Goal: Task Accomplishment & Management: Use online tool/utility

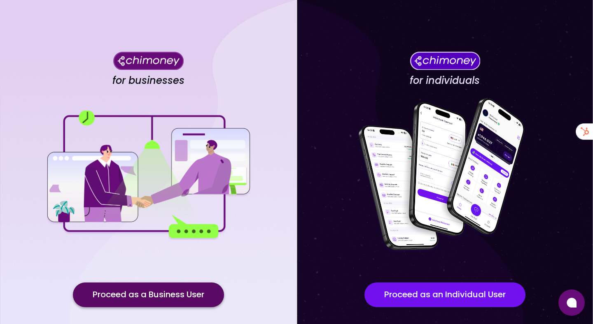
click at [185, 291] on button "Proceed as a Business User" at bounding box center [148, 295] width 151 height 25
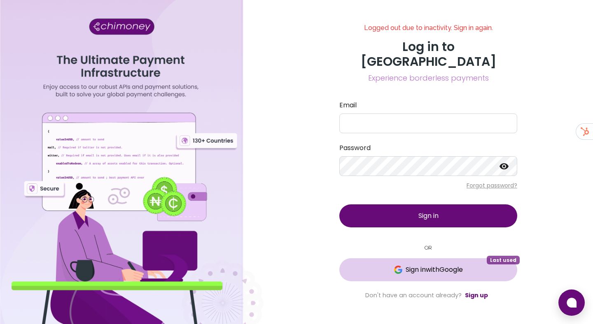
click at [421, 265] on span "Sign in with Google" at bounding box center [433, 270] width 57 height 10
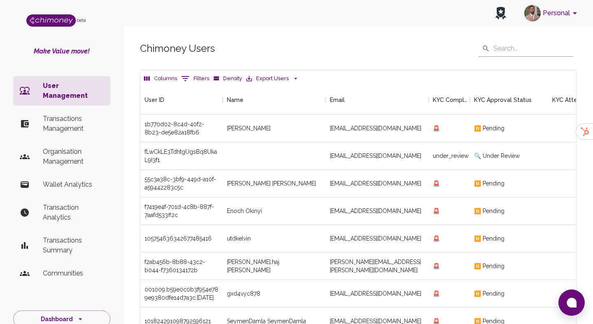
scroll to position [305, 435]
click at [184, 77] on icon "Show filters" at bounding box center [185, 79] width 10 height 10
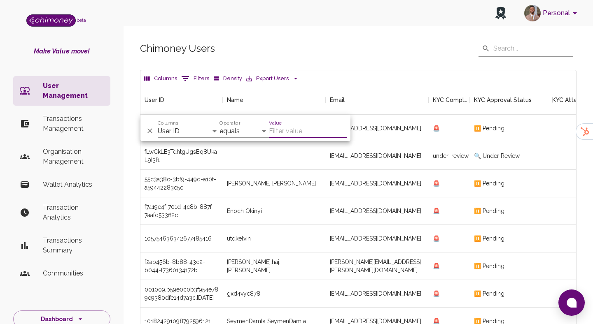
click at [177, 123] on label "Columns" at bounding box center [168, 123] width 21 height 7
click at [177, 125] on select "User ID Name Email KYC Completed KYC Approval Status KYC Attempts Join date Upd…" at bounding box center [189, 131] width 62 height 13
click at [69, 114] on p "Transactions Management" at bounding box center [73, 124] width 61 height 20
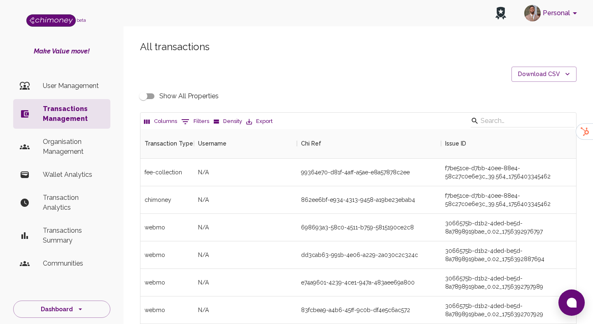
scroll to position [305, 435]
click at [191, 120] on button "0 Filters" at bounding box center [195, 121] width 32 height 13
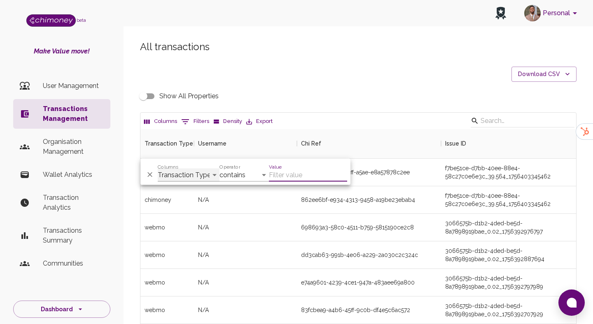
click at [210, 175] on select "Transaction Type Username Chi Ref Issue ID Value Amount Currency Fee ($) FX Rat…" at bounding box center [189, 175] width 62 height 13
select select "email"
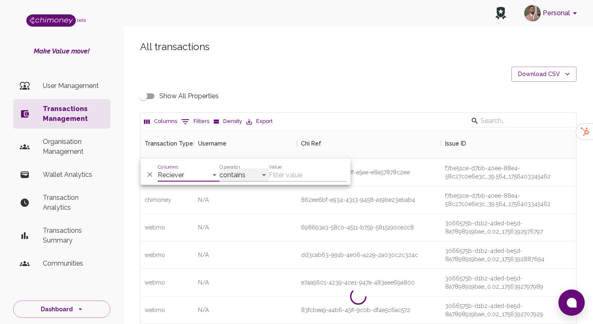
click at [237, 176] on select "contains equals starts with ends with is empty is not empty is any of" at bounding box center [243, 175] width 49 height 13
select select "equals"
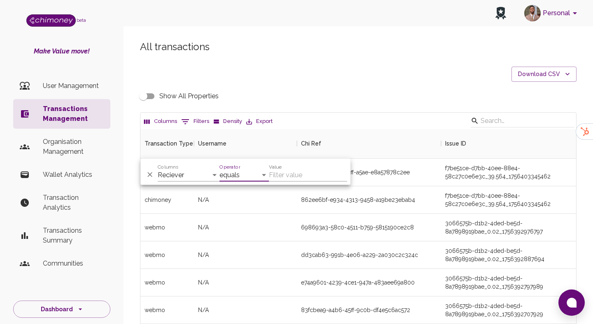
click at [277, 174] on input "Value" at bounding box center [308, 175] width 78 height 13
paste input "[EMAIL_ADDRESS][DOMAIN_NAME]"
type input "[EMAIL_ADDRESS][DOMAIN_NAME]"
click at [292, 178] on input "[EMAIL_ADDRESS][DOMAIN_NAME]" at bounding box center [308, 175] width 78 height 13
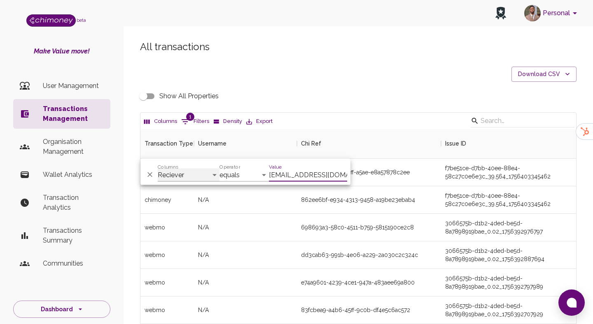
click at [195, 172] on select "Transaction Type Username Chi Ref Issue ID Value Amount Currency Fee ($) FX Rat…" at bounding box center [189, 175] width 62 height 13
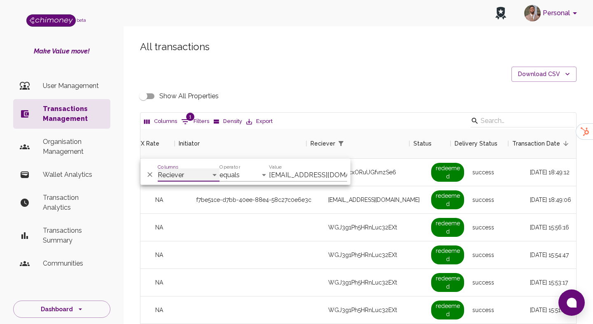
scroll to position [0, 604]
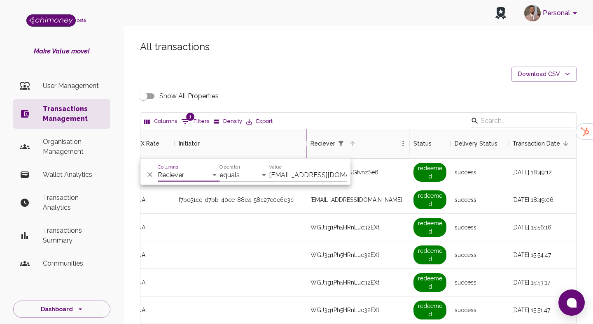
click at [353, 145] on icon "Sort" at bounding box center [352, 143] width 7 height 7
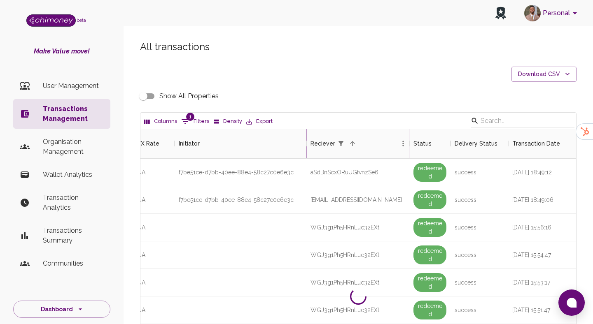
click at [353, 145] on icon "Sort" at bounding box center [352, 143] width 7 height 7
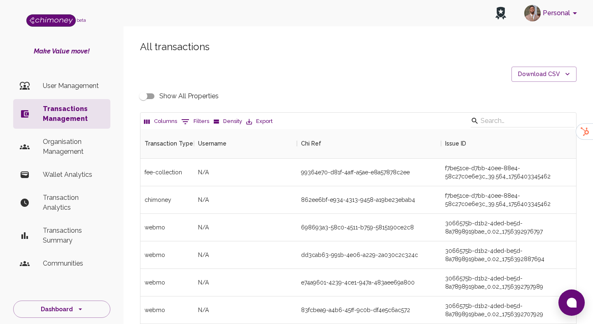
scroll to position [305, 435]
click at [182, 125] on icon "Show filters" at bounding box center [185, 122] width 10 height 10
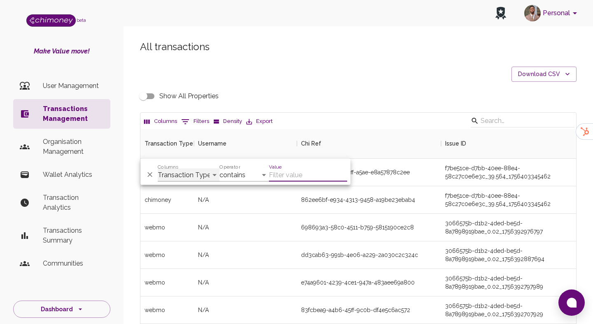
click at [174, 176] on select "Transaction Type Username Chi Ref Issue ID Value Amount Currency Fee ($) FX Rat…" at bounding box center [189, 175] width 62 height 13
select select "email"
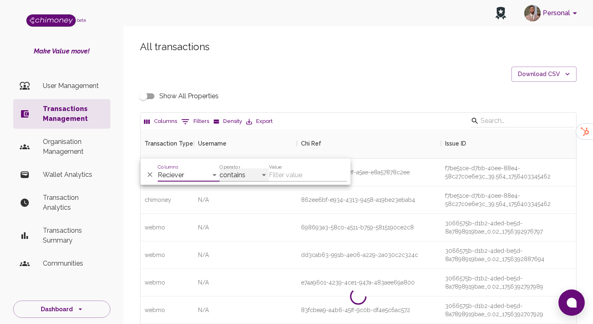
click at [237, 177] on select "contains equals starts with ends with is empty is not empty is any of" at bounding box center [243, 175] width 49 height 13
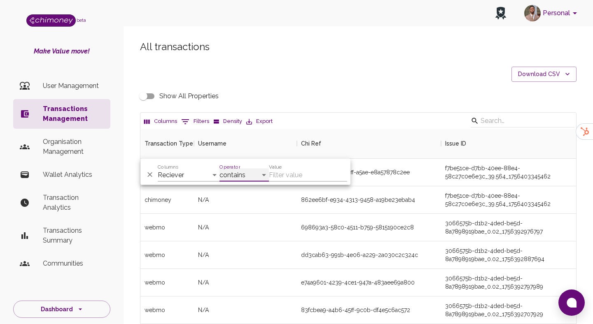
select select "equals"
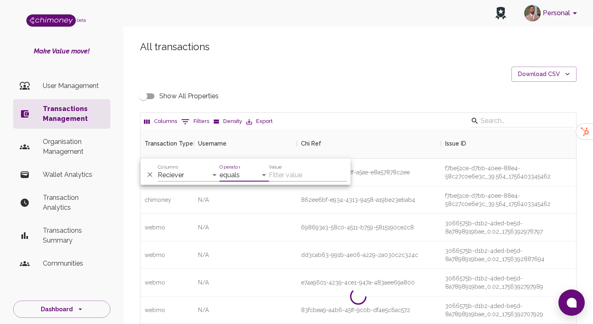
click at [300, 177] on input "Value" at bounding box center [308, 175] width 78 height 13
type input "x"
paste input "[EMAIL_ADDRESS][DOMAIN_NAME]"
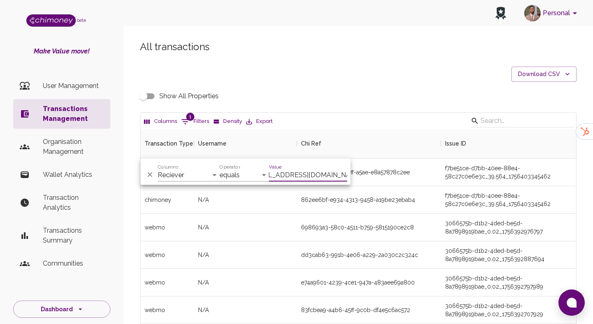
type input "[EMAIL_ADDRESS][DOMAIN_NAME]"
click at [200, 178] on select "Transaction Type Username Chi Ref Issue ID Value Amount Currency Fee ($) FX Rat…" at bounding box center [189, 175] width 62 height 13
select select "chiRef"
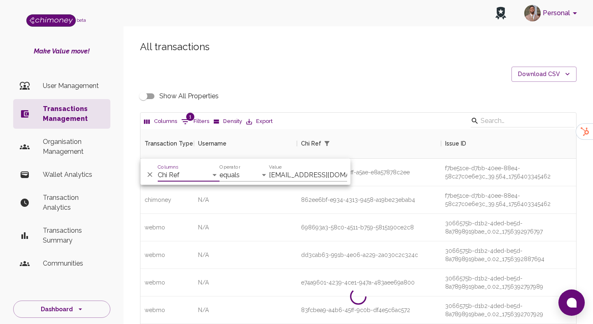
click at [290, 171] on input "[EMAIL_ADDRESS][DOMAIN_NAME]" at bounding box center [308, 175] width 78 height 13
paste input "3baf6c83-64ac-494f-ada8-ga4cao608a07,"
click at [299, 174] on input "3baf6c83-64ac-494f-ada8-ga4cao608a07" at bounding box center [308, 175] width 78 height 13
type input "3baf6c83-64ac-494f-ada8-ga4cao608a07"
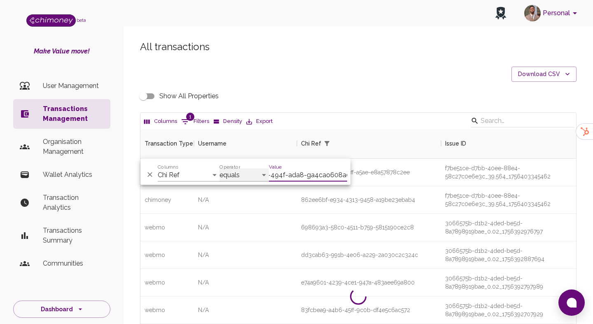
click at [227, 174] on select "contains equals starts with ends with is empty is not empty is any of" at bounding box center [243, 175] width 49 height 13
select select "contains"
click at [341, 143] on button "Sort" at bounding box center [338, 144] width 12 height 12
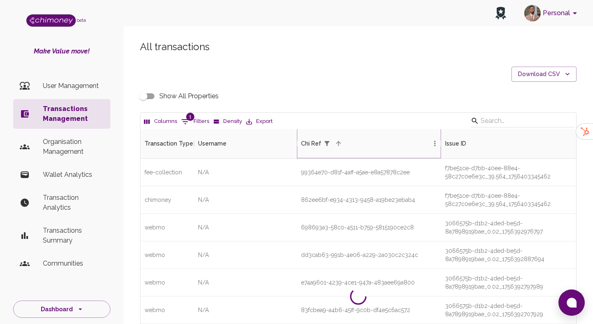
click at [341, 143] on button "Sort" at bounding box center [338, 144] width 12 height 12
click at [185, 118] on icon "Show filters" at bounding box center [185, 122] width 10 height 10
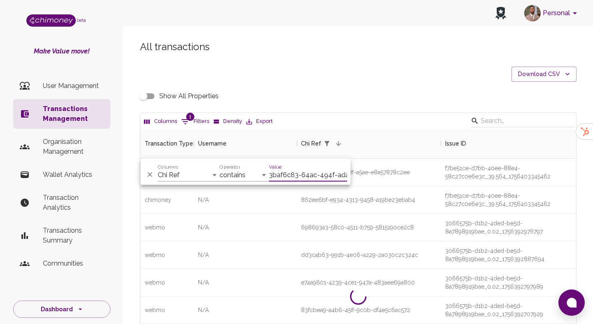
scroll to position [0, 49]
click at [255, 174] on select "contains equals starts with ends with is empty is not empty is any of" at bounding box center [243, 175] width 49 height 13
click at [175, 165] on label "Columns" at bounding box center [168, 166] width 21 height 7
click at [175, 169] on select "Transaction Type Username Chi Ref Issue ID Value Amount Currency Fee ($) FX Rat…" at bounding box center [189, 175] width 62 height 13
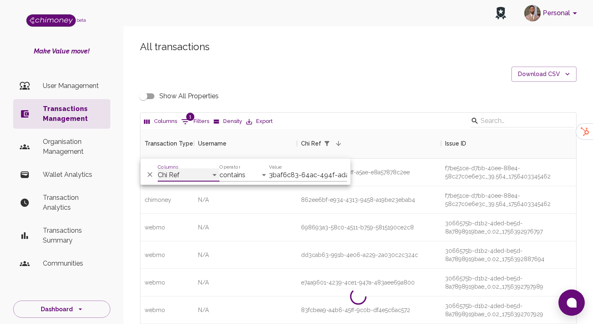
click at [176, 172] on select "Transaction Type Username Chi Ref Issue ID Value Amount Currency Fee ($) FX Rat…" at bounding box center [189, 175] width 62 height 13
select select "email"
click at [244, 169] on select "contains equals starts with ends with is empty is not empty is any of" at bounding box center [243, 175] width 49 height 13
select select "equals"
click at [300, 174] on input "3baf6c83-64ac-494f-ada8-ga4cao608a07" at bounding box center [308, 175] width 78 height 13
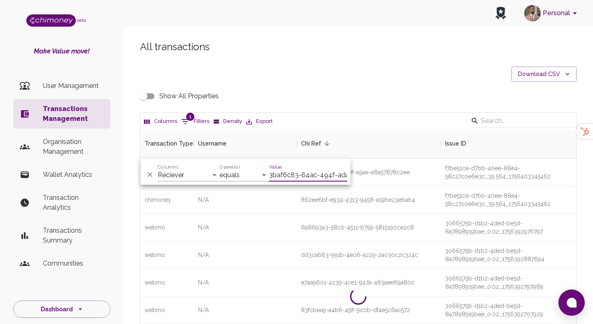
paste input "[EMAIL_ADDRESS][DOMAIN_NAME]"
type input "[EMAIL_ADDRESS][DOMAIN_NAME]"
click at [325, 146] on icon "Sort" at bounding box center [326, 143] width 7 height 7
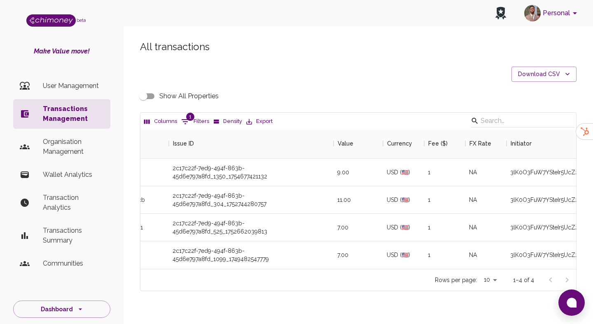
scroll to position [0, 272]
click at [150, 100] on input "Show All Properties" at bounding box center [143, 96] width 47 height 16
checkbox input "true"
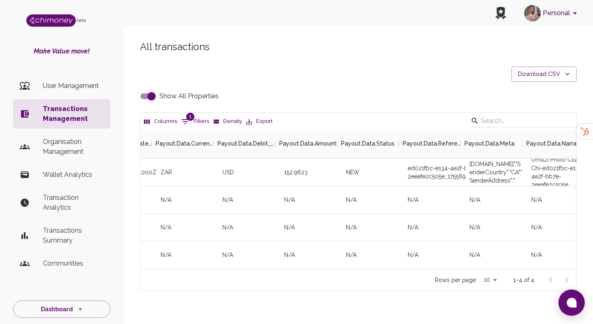
scroll to position [0, 2334]
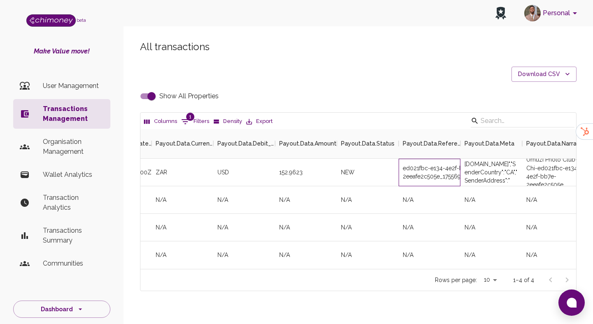
click at [421, 171] on div "ed021fbc-e134-4e2f-bb7e-2eeafe2c505e_1755694174710" at bounding box center [429, 173] width 62 height 28
copy div "ed021fbc-e134-4e2f-bb7e-2eeafe2c505e_1755694174710"
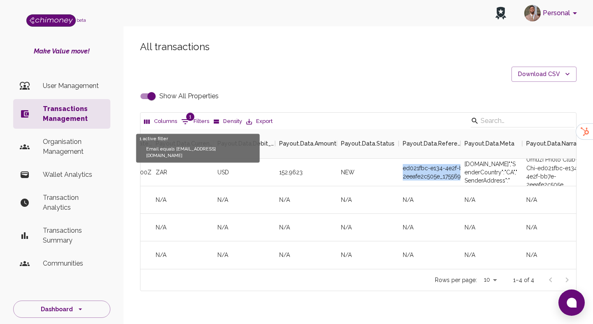
click at [187, 121] on icon "Show filters" at bounding box center [185, 122] width 10 height 10
select select "email"
select select "equals"
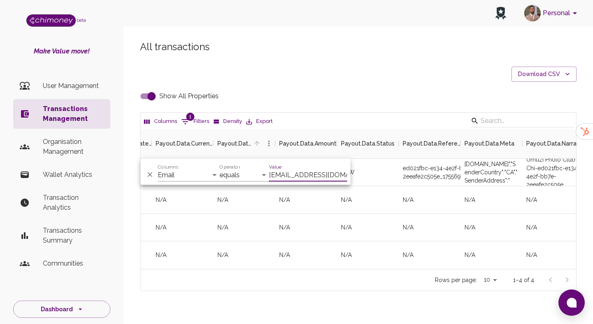
scroll to position [0, 20]
click at [282, 173] on input "[EMAIL_ADDRESS][DOMAIN_NAME]" at bounding box center [308, 175] width 78 height 13
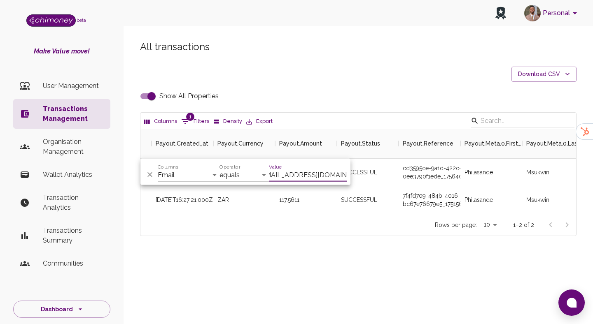
scroll to position [85, 435]
type input "[EMAIL_ADDRESS][DOMAIN_NAME]"
click at [329, 269] on div "All transactions Download CSV Show All Properties Columns 1 Filters Density Exp…" at bounding box center [357, 152] width 469 height 263
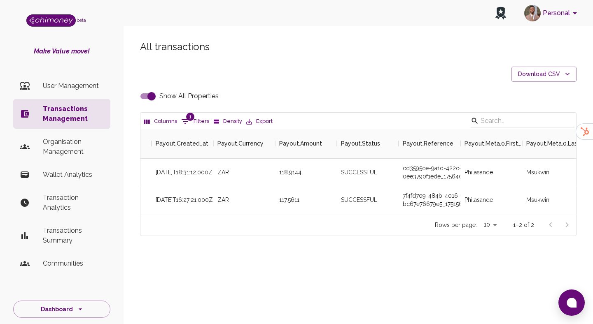
click at [147, 95] on input "Show All Properties" at bounding box center [151, 96] width 47 height 16
checkbox input "false"
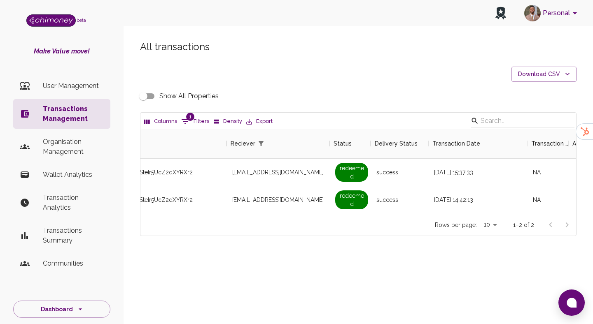
scroll to position [0, 664]
click at [186, 122] on icon "Show filters" at bounding box center [185, 122] width 10 height 10
select select "email"
select select "equals"
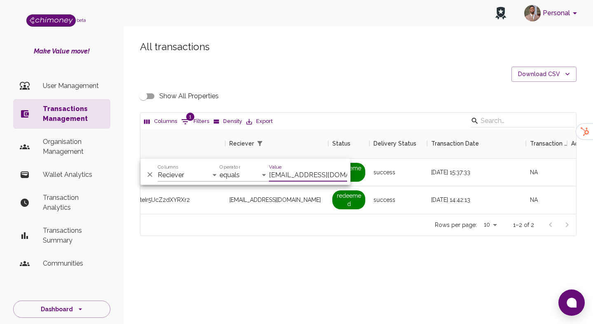
scroll to position [0, 10]
click at [298, 174] on input "[EMAIL_ADDRESS][DOMAIN_NAME]" at bounding box center [308, 175] width 78 height 13
type input "[EMAIL_ADDRESS][DOMAIN_NAME]"
click at [335, 213] on div "paid" at bounding box center [348, 200] width 41 height 28
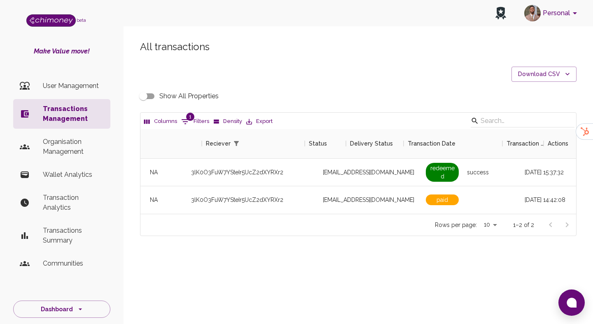
scroll to position [0, 717]
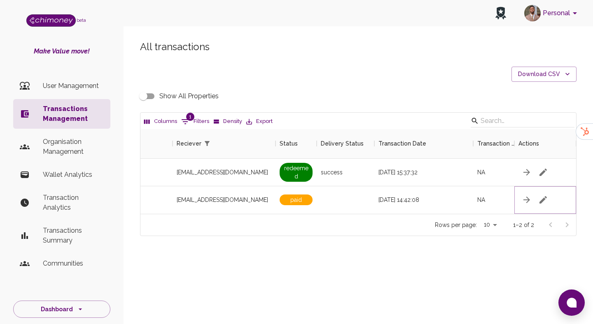
click at [546, 201] on icon "button" at bounding box center [543, 200] width 10 height 10
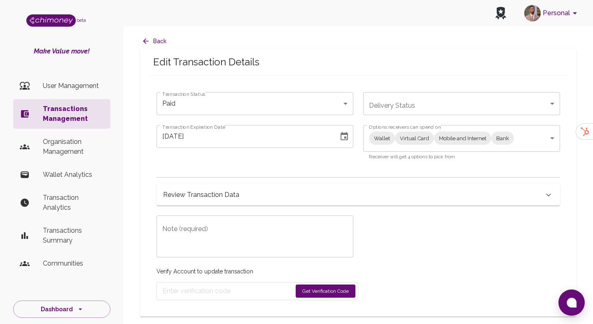
click at [397, 136] on body "Personal beta Make Value move! User Management Transactions Management Organisa…" at bounding box center [296, 162] width 593 height 324
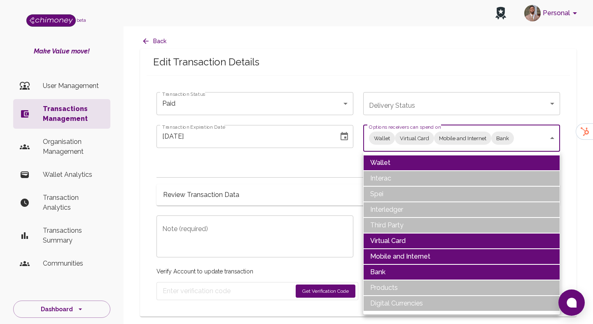
click at [397, 152] on ul "Wallet Interac Spei Interledger Third Party Virtual Card Mobile and Internet Ba…" at bounding box center [461, 233] width 197 height 163
click at [388, 163] on li "Wallet" at bounding box center [461, 163] width 197 height 16
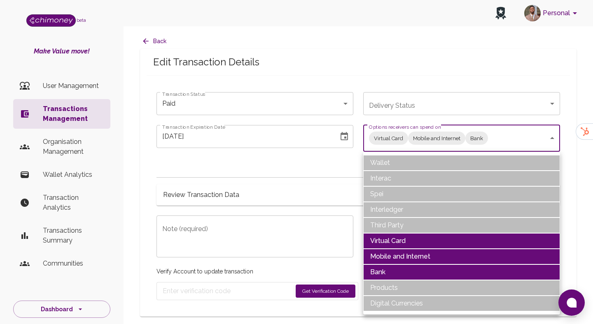
click at [379, 234] on li "Virtual Card" at bounding box center [461, 241] width 197 height 16
type input "Mobile and Internet,Bank"
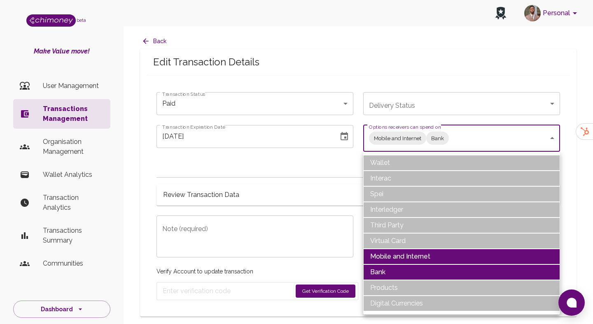
click at [316, 292] on div at bounding box center [296, 162] width 593 height 324
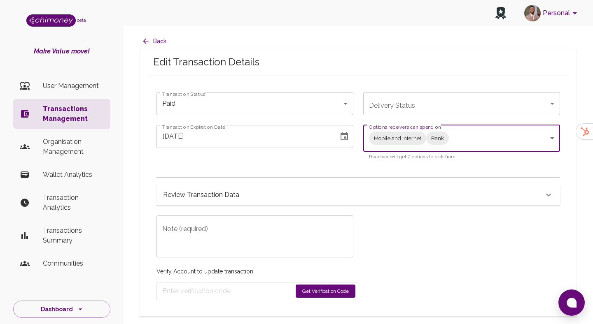
click at [338, 134] on button "Choose date, selected date is Jul 3, 2025" at bounding box center [344, 136] width 16 height 16
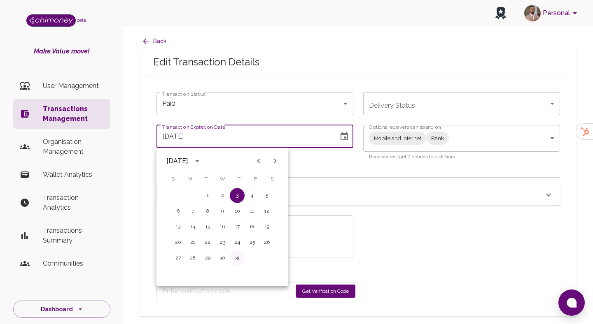
click at [240, 259] on button "31" at bounding box center [237, 258] width 15 height 15
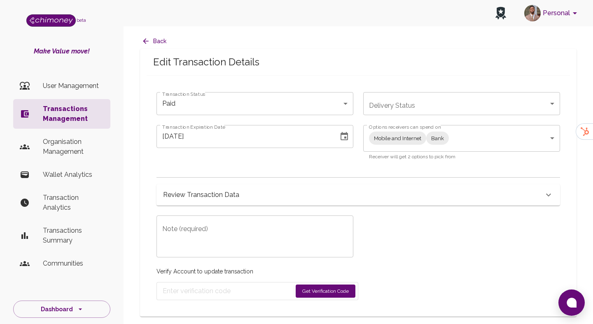
click at [345, 135] on icon "Choose date, selected date is Jul 31, 2025" at bounding box center [344, 137] width 10 height 10
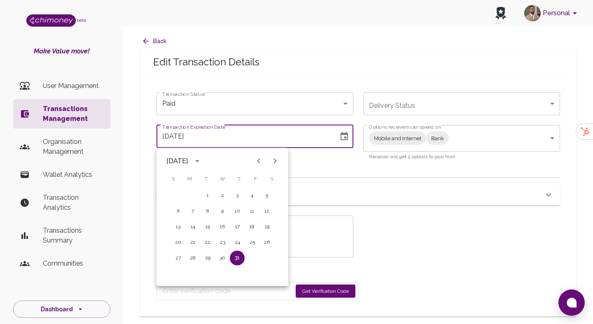
click at [272, 163] on icon "Next month" at bounding box center [275, 161] width 10 height 10
click at [270, 164] on icon "Next month" at bounding box center [275, 161] width 10 height 10
click at [192, 211] on button "8" at bounding box center [192, 211] width 15 height 15
type input "[DATE]"
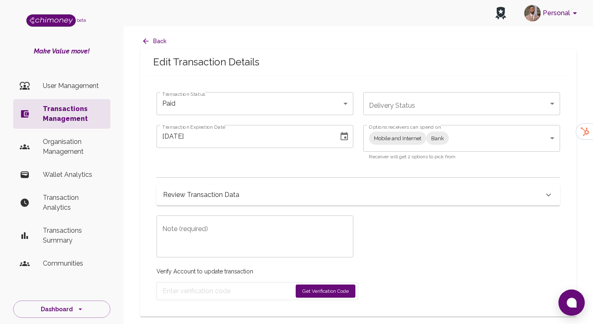
click at [232, 232] on textarea "Note (required)" at bounding box center [254, 237] width 185 height 28
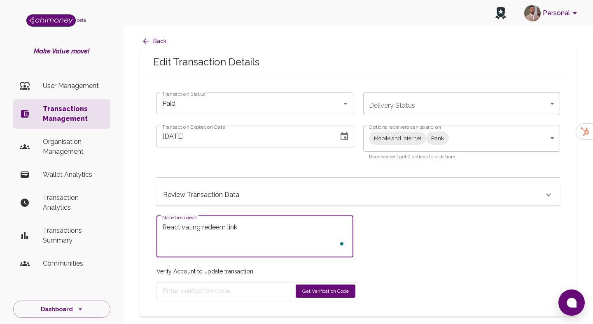
type textarea "Reactivating redeem link"
click at [318, 288] on button "Get Verification Code" at bounding box center [325, 291] width 60 height 13
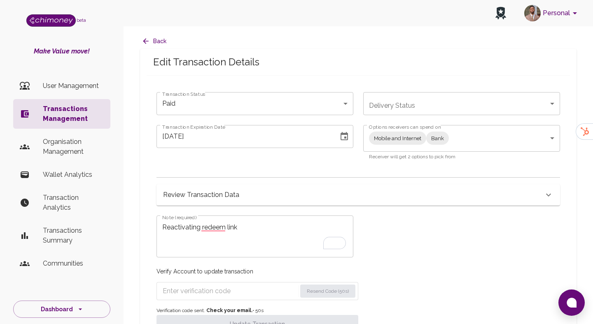
click at [221, 296] on input "Enter verification code" at bounding box center [230, 291] width 134 height 13
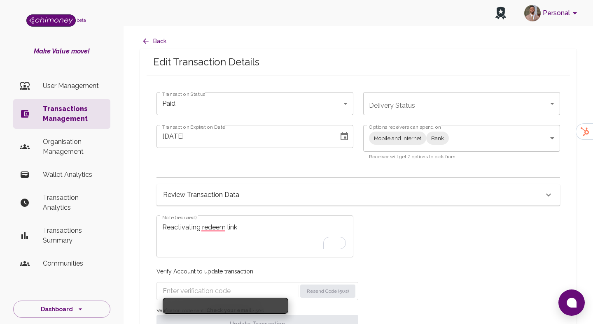
paste input "6832"
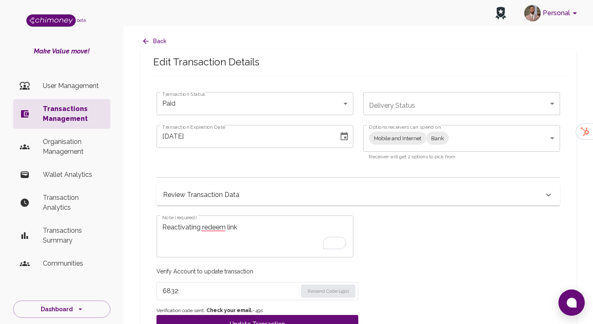
type input "6832"
click at [225, 313] on strong "Check your email." at bounding box center [229, 311] width 46 height 6
click at [225, 324] on button "Update Transaction" at bounding box center [257, 324] width 202 height 18
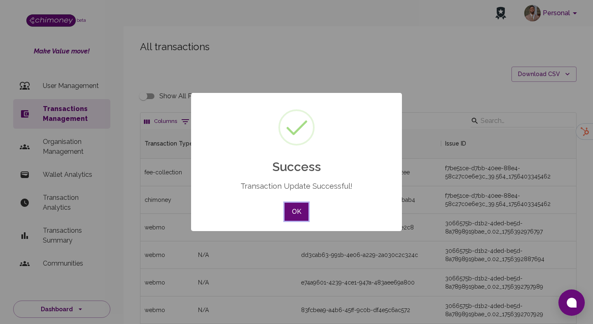
scroll to position [305, 435]
click at [295, 212] on button "OK" at bounding box center [296, 212] width 24 height 18
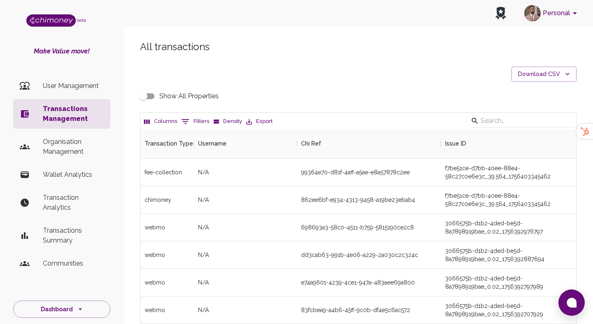
click at [192, 117] on button "0 Filters" at bounding box center [195, 121] width 32 height 13
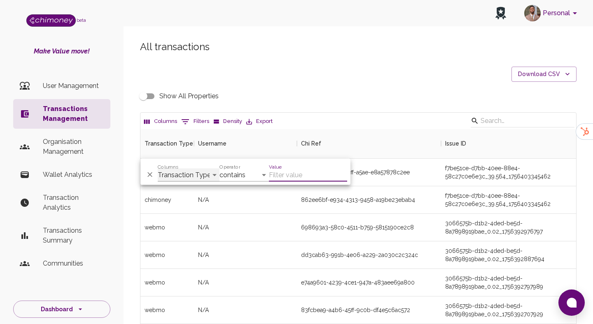
click at [176, 171] on select "Transaction Type Username Chi Ref Issue ID Value Amount Currency Fee ($) FX Rat…" at bounding box center [189, 175] width 62 height 13
select select "email"
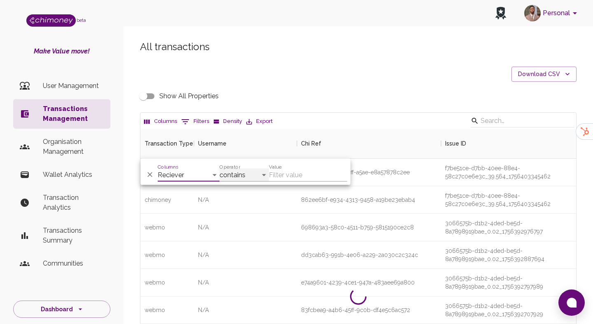
click at [249, 172] on select "contains equals starts with ends with is empty is not empty is any of" at bounding box center [243, 175] width 49 height 13
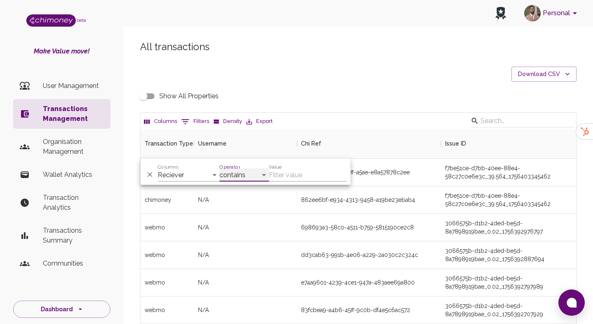
select select "equals"
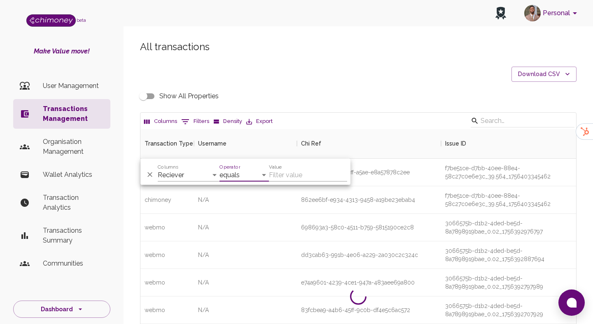
click at [277, 177] on input "Value" at bounding box center [308, 175] width 78 height 13
paste input "[EMAIL_ADDRESS][DOMAIN_NAME]"
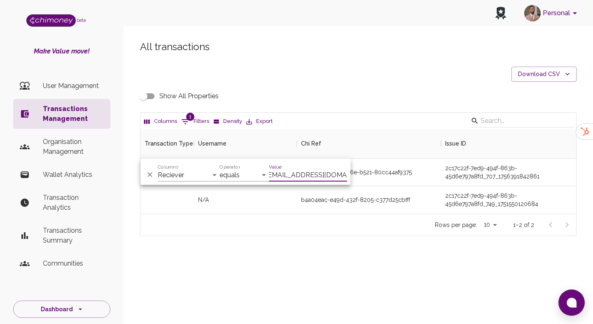
scroll to position [85, 435]
type input "[EMAIL_ADDRESS][DOMAIN_NAME]"
click at [284, 244] on div "All transactions Download CSV Show All Properties Columns 1 Filters Density Exp…" at bounding box center [357, 152] width 469 height 263
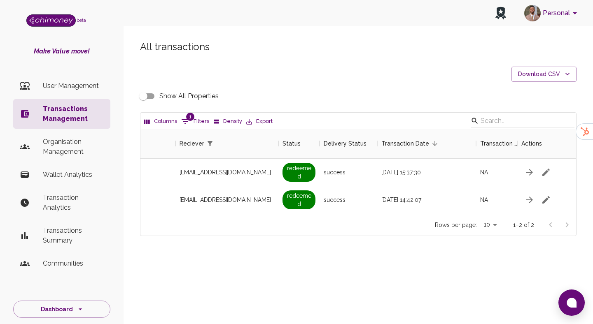
scroll to position [0, 736]
click at [141, 101] on input "Show All Properties" at bounding box center [143, 96] width 47 height 16
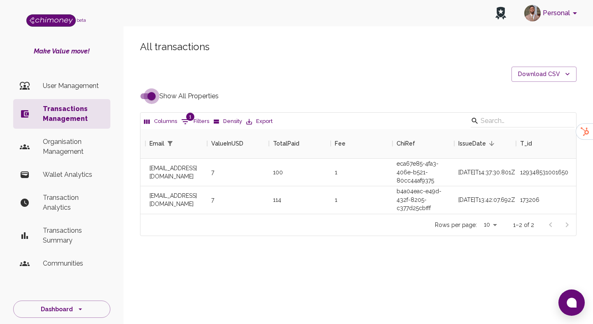
click at [151, 98] on input "Show All Properties" at bounding box center [151, 96] width 47 height 16
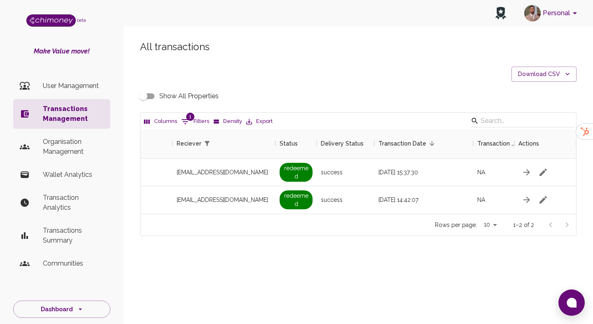
click at [151, 98] on input "Show All Properties" at bounding box center [143, 96] width 47 height 16
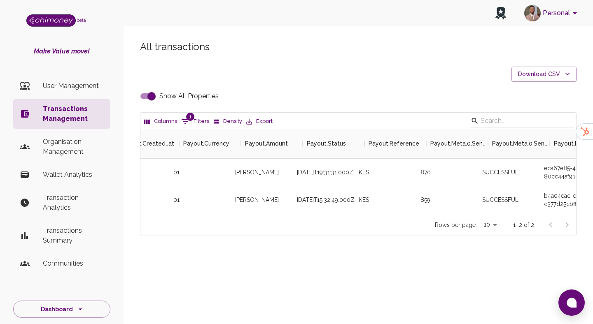
scroll to position [0, 2369]
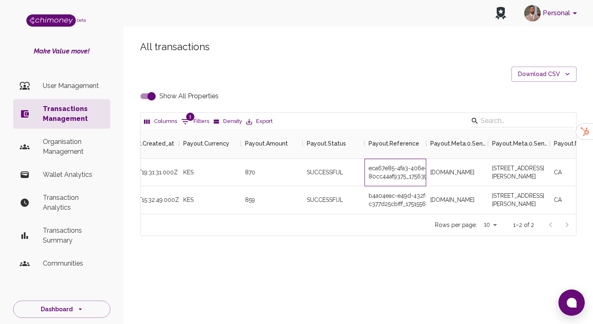
click at [399, 172] on div "eca67e85-4fa3-406e-b521-80cc44af9375_17563941991_RETRY_1" at bounding box center [395, 173] width 62 height 28
copy div "eca67e85-4fa3-406e-b521-80cc44af9375_17563941991_RETRY_1"
click at [155, 94] on input "Show All Properties" at bounding box center [151, 96] width 47 height 16
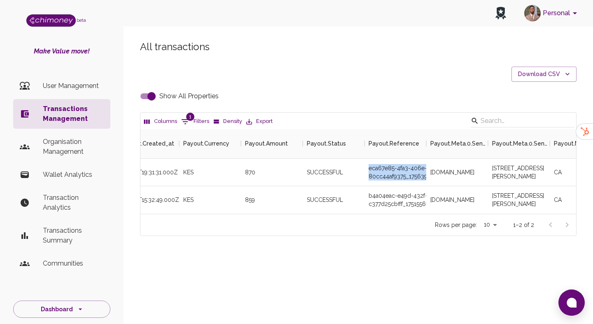
checkbox input "false"
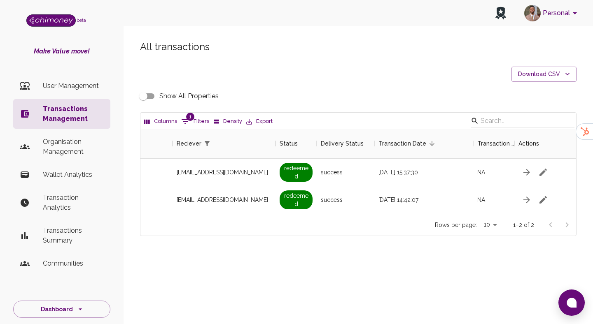
scroll to position [0, 717]
click at [192, 117] on span "1" at bounding box center [190, 117] width 8 height 8
select select "email"
select select "equals"
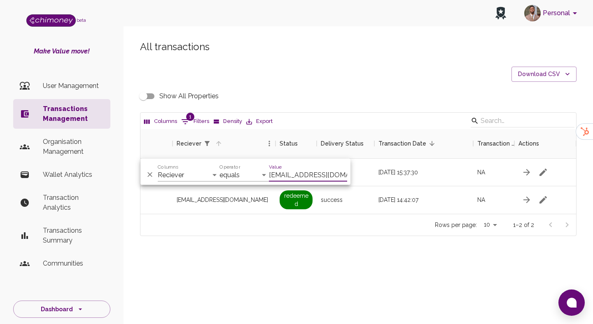
scroll to position [0, 3]
click at [303, 168] on div "Value [EMAIL_ADDRESS][DOMAIN_NAME]" at bounding box center [308, 172] width 78 height 20
click at [302, 172] on input "[EMAIL_ADDRESS][DOMAIN_NAME]" at bounding box center [308, 175] width 78 height 13
paste input "undiswadlamini210"
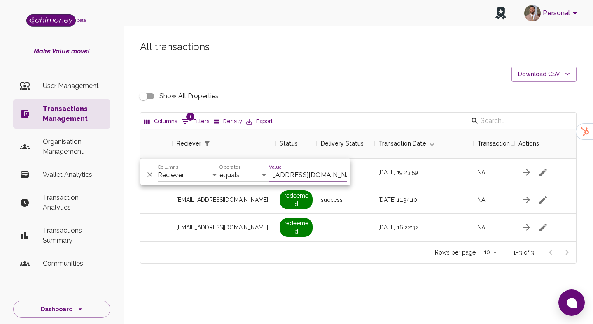
scroll to position [112, 435]
type input "[EMAIL_ADDRESS][DOMAIN_NAME]"
click at [378, 253] on div "Rows per page: 10 10 1–3 of 3" at bounding box center [357, 253] width 435 height 22
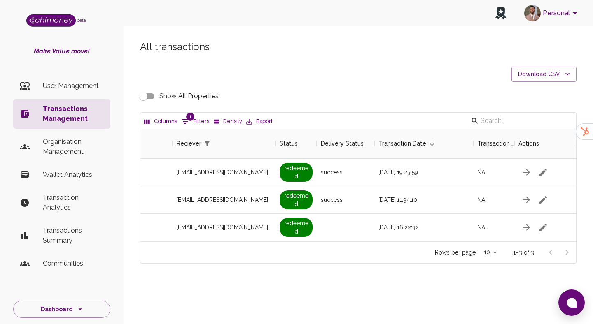
click at [152, 93] on input "Show All Properties" at bounding box center [143, 96] width 47 height 16
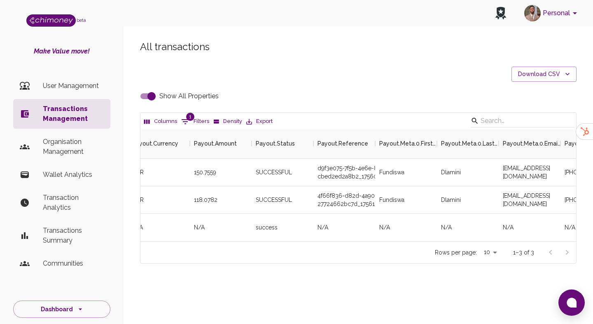
scroll to position [0, 2440]
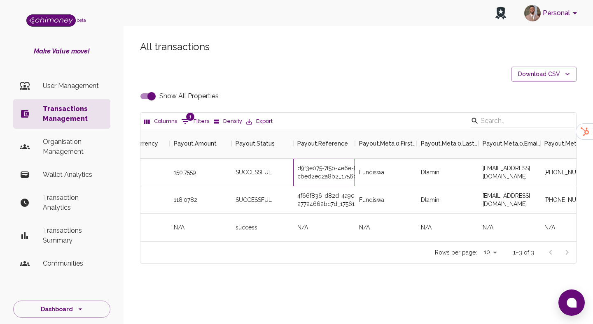
click at [340, 165] on div "d9f3e075-7f5b-4e6e-8425-cbed2ed2a8b2_1756019556199" at bounding box center [324, 173] width 62 height 28
copy div "d9f3e075-7f5b-4e6e-8425-cbed2ed2a8b2_1756019556199"
click at [325, 195] on div "4f66f836-d82d-4a90-ab30-27724662bc7d_1756133270653" at bounding box center [324, 200] width 62 height 28
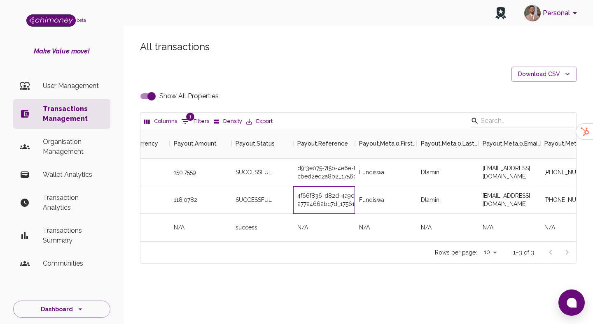
click at [325, 195] on div "4f66f836-d82d-4a90-ab30-27724662bc7d_1756133270653" at bounding box center [324, 200] width 62 height 28
copy div "4f66f836-d82d-4a90-ab30-27724662bc7d_1756133270653"
click at [152, 96] on input "Show All Properties" at bounding box center [151, 96] width 47 height 16
checkbox input "false"
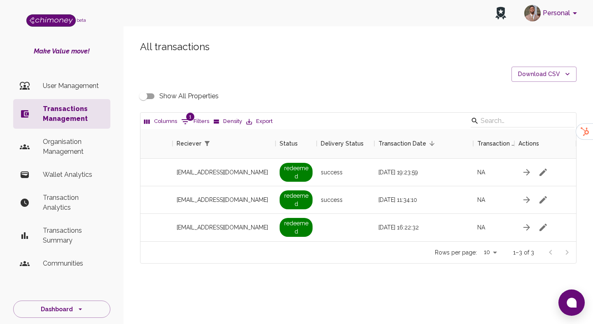
scroll to position [0, 717]
click at [205, 126] on button "1 Filters" at bounding box center [195, 121] width 32 height 13
select select "email"
select select "equals"
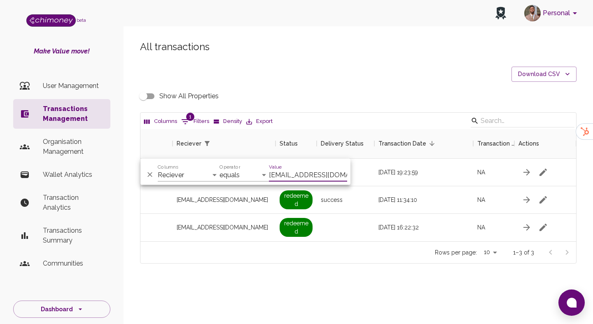
scroll to position [0, 19]
click at [323, 170] on input "[EMAIL_ADDRESS][DOMAIN_NAME]" at bounding box center [308, 175] width 78 height 13
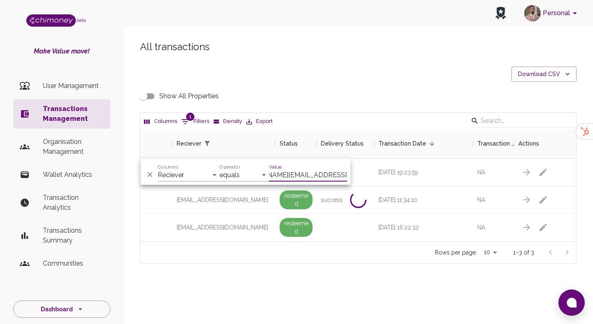
scroll to position [0, 24]
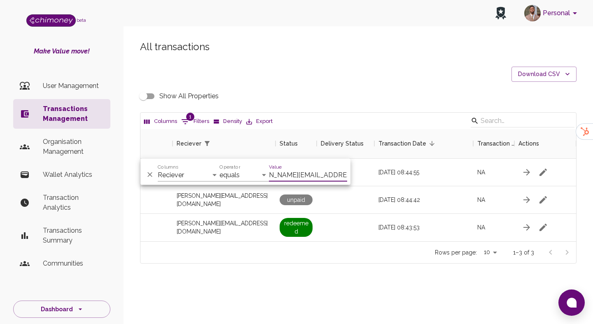
type input "[PERSON_NAME][EMAIL_ADDRESS][DOMAIN_NAME]"
click at [342, 277] on div "All transactions Download CSV Show All Properties Columns 1 Filters Density Exp…" at bounding box center [357, 166] width 469 height 291
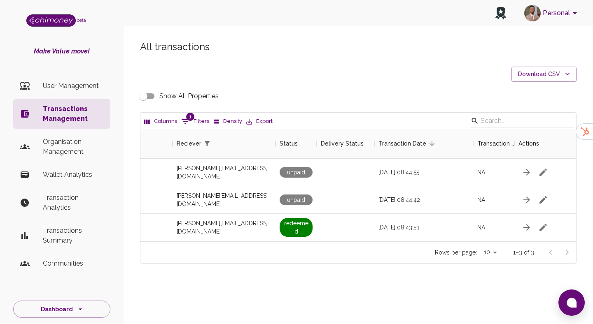
click at [154, 97] on input "Show All Properties" at bounding box center [143, 96] width 47 height 16
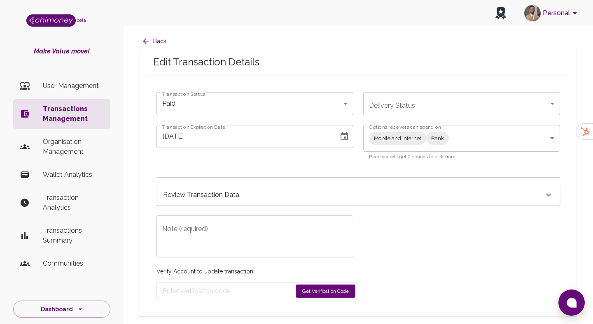
click at [148, 38] on icon "button" at bounding box center [146, 41] width 8 height 8
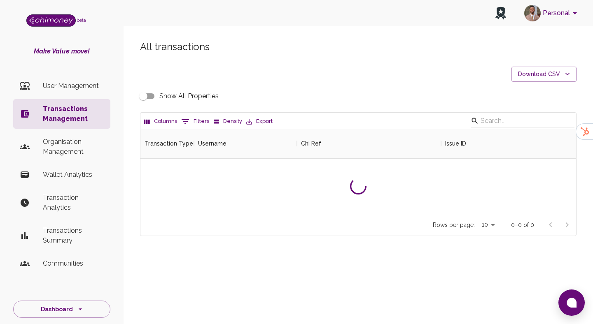
scroll to position [85, 435]
click at [198, 126] on button "0 Filters" at bounding box center [195, 121] width 32 height 13
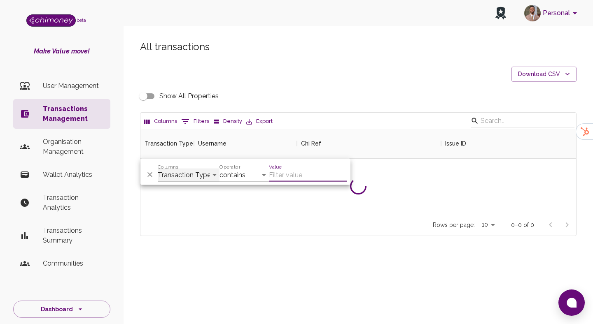
click at [206, 175] on select "Transaction Type Username Chi Ref Issue ID Value Amount Currency Fee ($) FX Rat…" at bounding box center [189, 175] width 62 height 13
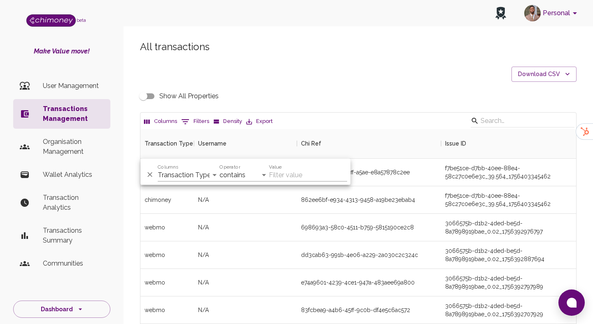
scroll to position [305, 435]
click at [200, 174] on select "Transaction Type Username Chi Ref Issue ID Value Amount Currency Fee ($) FX Rat…" at bounding box center [189, 175] width 62 height 13
select select "email"
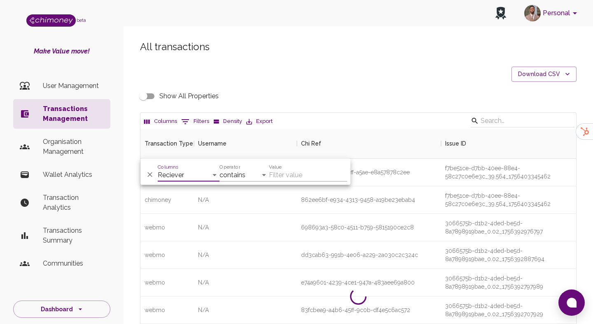
click at [259, 182] on div "And Or Columns Transaction Type Username Chi Ref Issue ID Value Amount Currency…" at bounding box center [245, 172] width 210 height 26
click at [260, 179] on select "contains equals starts with ends with is empty is not empty is any of" at bounding box center [243, 175] width 49 height 13
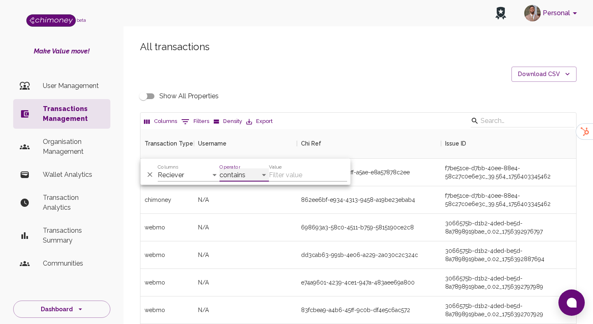
select select "equals"
click at [285, 175] on input "Value" at bounding box center [308, 175] width 78 height 13
paste input "[PERSON_NAME][EMAIL_ADDRESS][DOMAIN_NAME]"
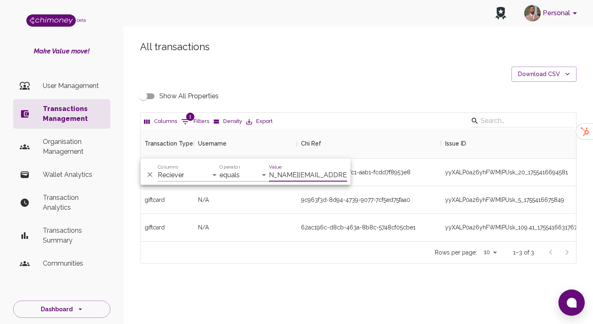
scroll to position [112, 435]
type input "[PERSON_NAME][EMAIL_ADDRESS][DOMAIN_NAME]"
click at [345, 231] on div "62ac196c-d8cb-463a-8b8c-5748cf05cbe1" at bounding box center [358, 227] width 114 height 8
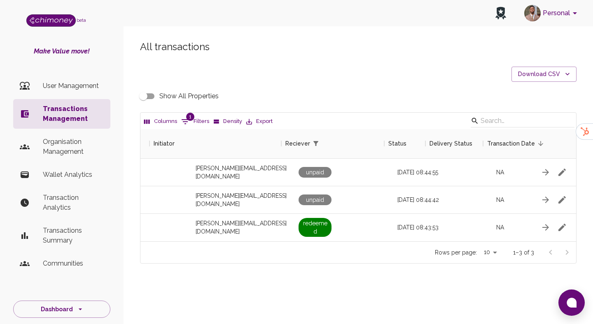
scroll to position [0, 737]
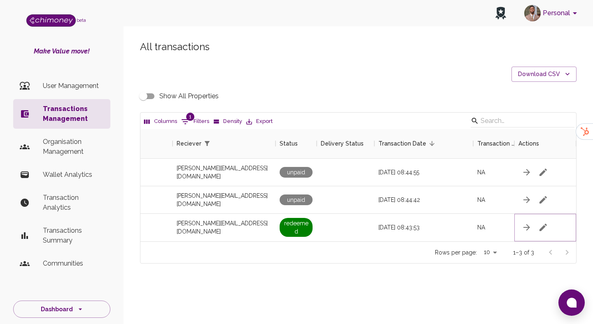
click at [545, 228] on icon "button" at bounding box center [543, 228] width 10 height 10
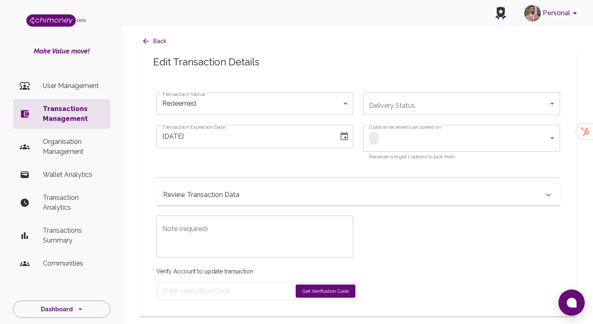
click at [220, 198] on h6 "Review Transaction Data" at bounding box center [201, 195] width 76 height 12
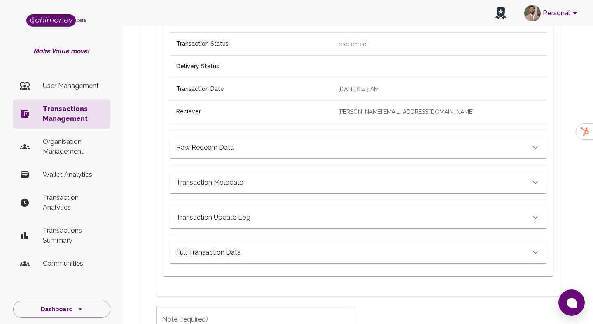
scroll to position [356, 0]
click at [228, 235] on div "Full Transaction Data" at bounding box center [358, 249] width 377 height 28
click at [226, 246] on h6 "Full Transaction Data" at bounding box center [208, 252] width 65 height 12
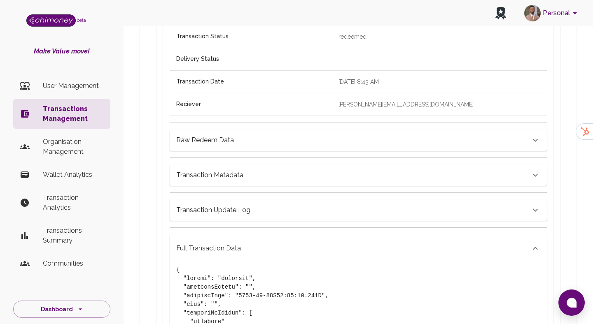
scroll to position [360, 0]
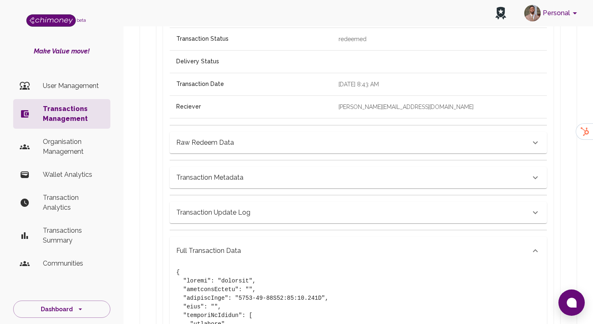
click at [231, 171] on div "Transaction Metadata" at bounding box center [358, 177] width 377 height 21
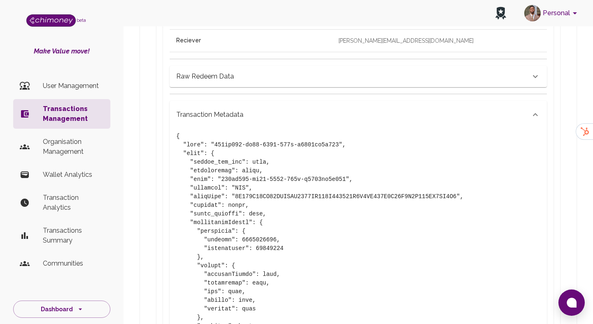
scroll to position [408, 0]
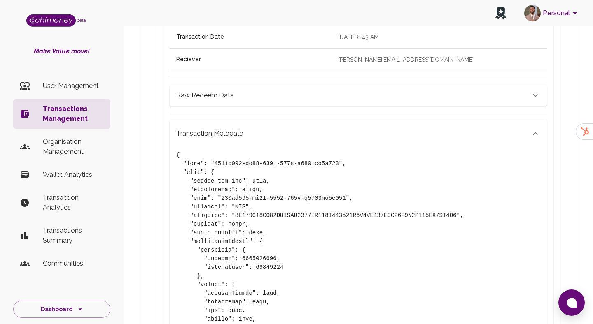
click at [206, 97] on h6 "Raw Redeem Data" at bounding box center [205, 96] width 58 height 12
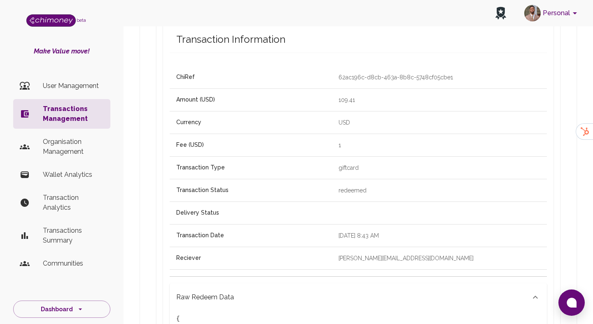
scroll to position [0, 0]
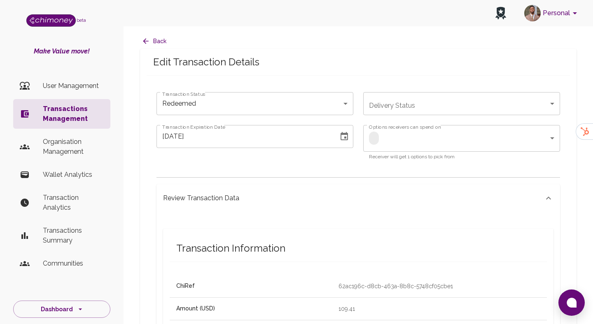
click at [84, 93] on li "User Management" at bounding box center [61, 86] width 97 height 20
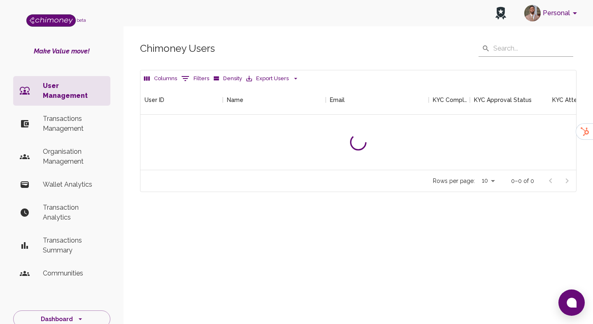
click at [79, 114] on p "Transactions Management" at bounding box center [73, 124] width 61 height 20
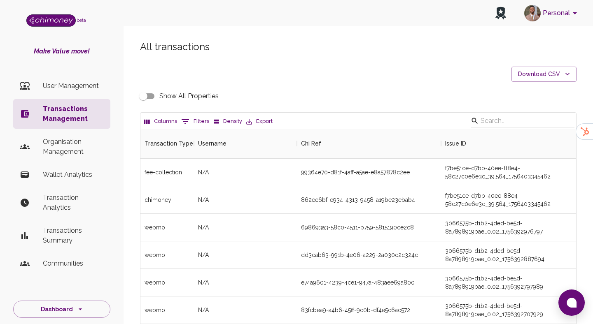
scroll to position [305, 435]
click at [198, 114] on div "Columns 0 Filters Density Export" at bounding box center [357, 121] width 435 height 16
click at [192, 121] on button "0 Filters" at bounding box center [195, 121] width 32 height 13
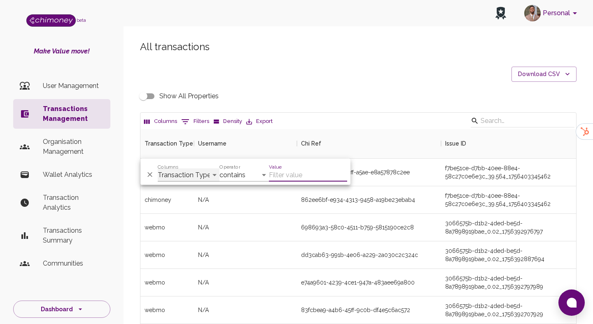
click at [181, 171] on select "Transaction Type Username Chi Ref Issue ID Value Amount Currency Fee ($) FX Rat…" at bounding box center [189, 175] width 62 height 13
select select "email"
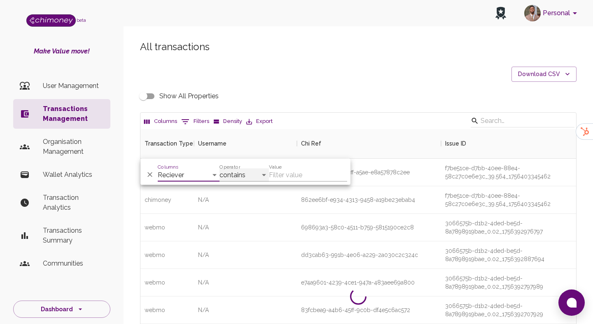
click at [246, 177] on select "contains equals starts with ends with is empty is not empty is any of" at bounding box center [243, 175] width 49 height 13
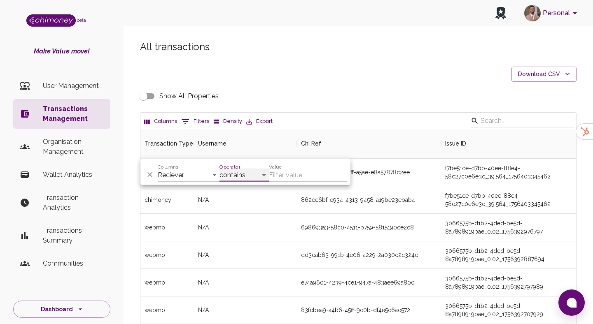
select select "equals"
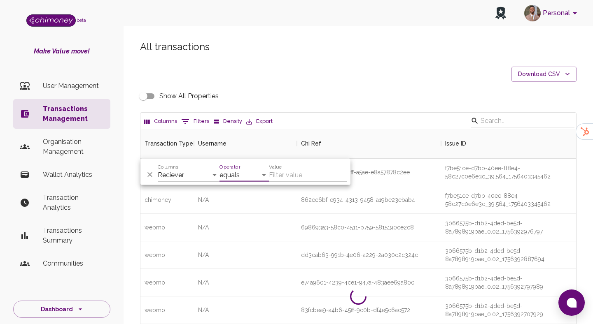
click at [291, 172] on input "Value" at bounding box center [308, 175] width 78 height 13
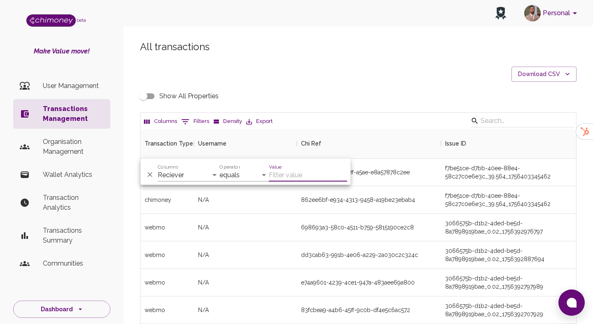
type input "x"
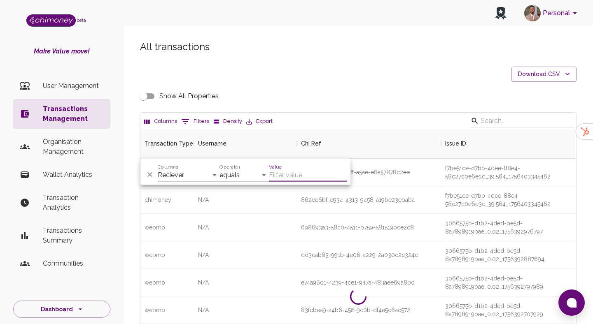
paste input "[EMAIL_ADDRESS][DOMAIN_NAME]"
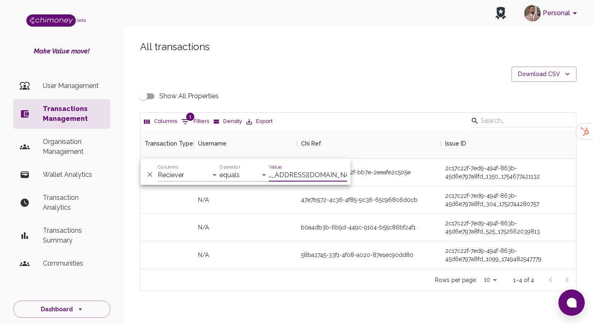
scroll to position [140, 435]
type input "[EMAIL_ADDRESS][DOMAIN_NAME]"
click at [359, 243] on div "58ba2745-33f1-4f08-a020-87e1ec90dd80" at bounding box center [369, 256] width 144 height 28
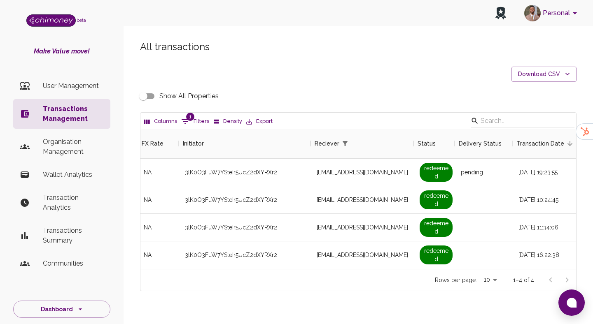
scroll to position [0, 737]
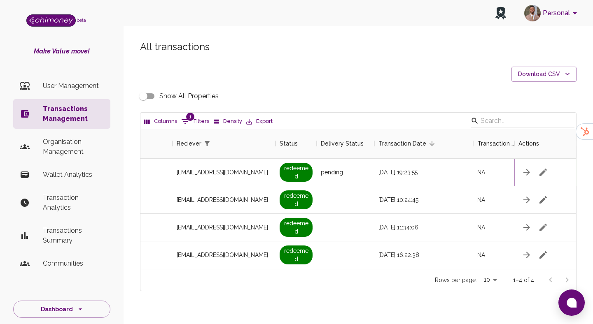
click at [537, 168] on button "button" at bounding box center [543, 172] width 16 height 16
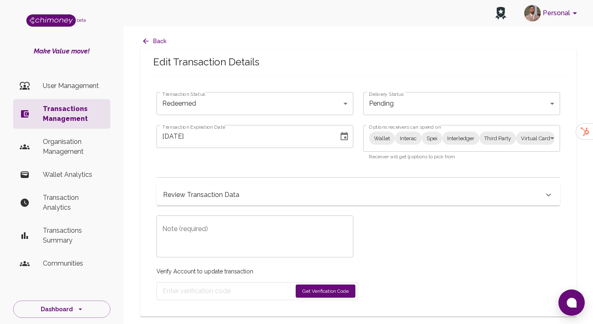
click at [187, 101] on body "Personal beta Make Value move! User Management Transactions Management Organisa…" at bounding box center [296, 162] width 593 height 324
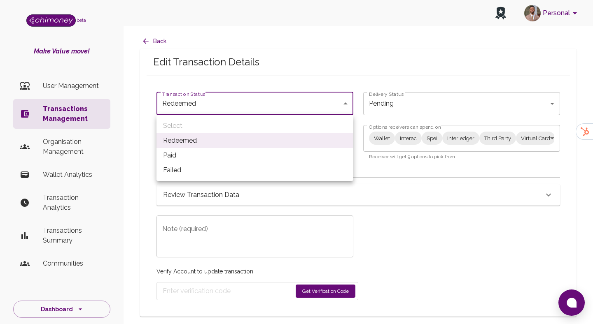
click at [186, 154] on li "Paid" at bounding box center [254, 155] width 197 height 15
type input "paid"
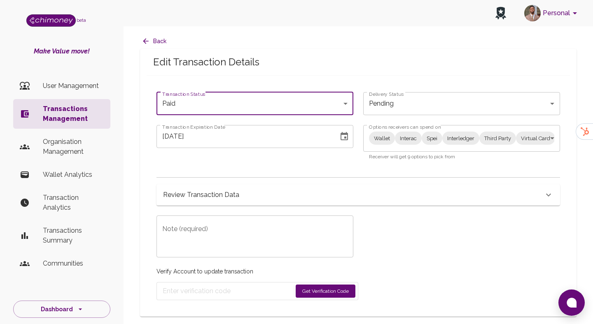
click at [415, 138] on body "Personal beta Make Value move! User Management Transactions Management Organisa…" at bounding box center [296, 162] width 593 height 324
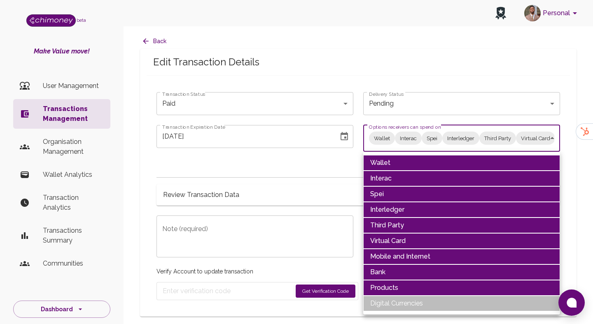
click at [402, 167] on li "Wallet" at bounding box center [461, 163] width 197 height 16
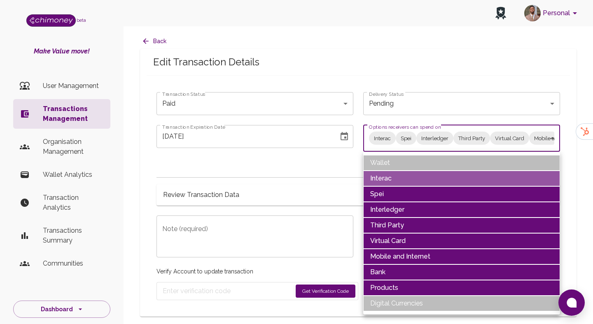
click at [395, 178] on li "Interac" at bounding box center [461, 179] width 197 height 16
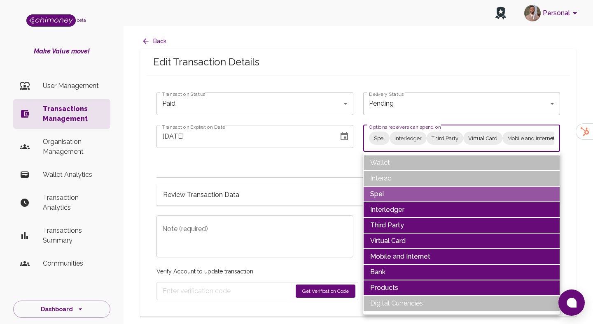
click at [390, 197] on li "Spei" at bounding box center [461, 194] width 197 height 16
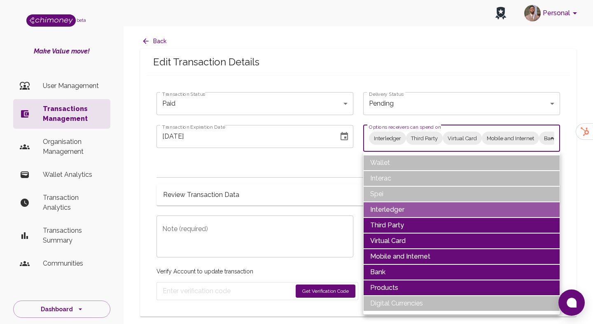
click at [390, 212] on li "Interledger" at bounding box center [461, 210] width 197 height 16
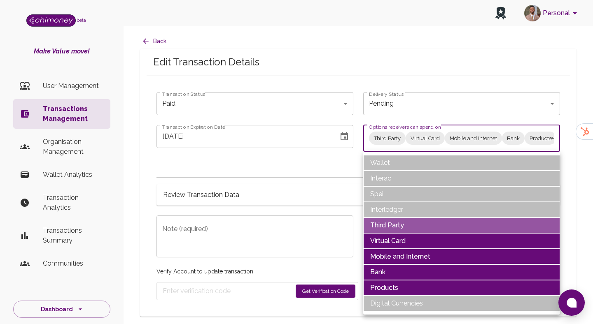
click at [388, 228] on li "Third Party" at bounding box center [461, 226] width 197 height 16
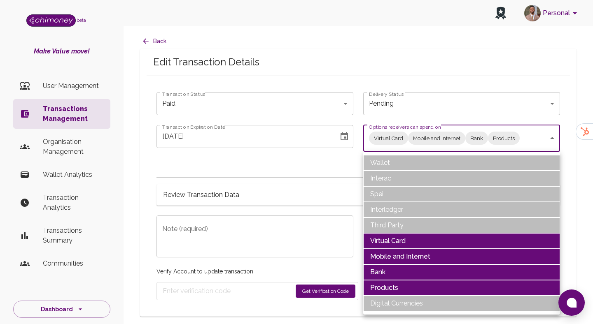
click at [388, 242] on li "Virtual Card" at bounding box center [461, 241] width 197 height 16
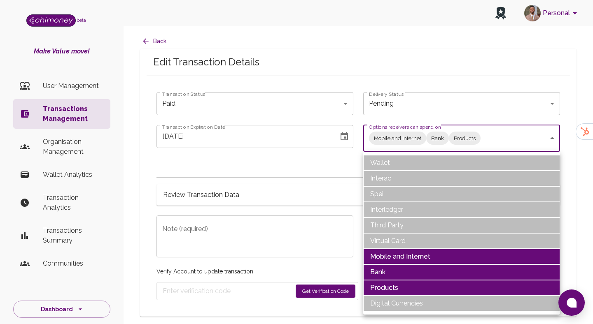
click at [387, 284] on li "Products" at bounding box center [461, 288] width 197 height 16
type input "Mobile and Internet,Bank"
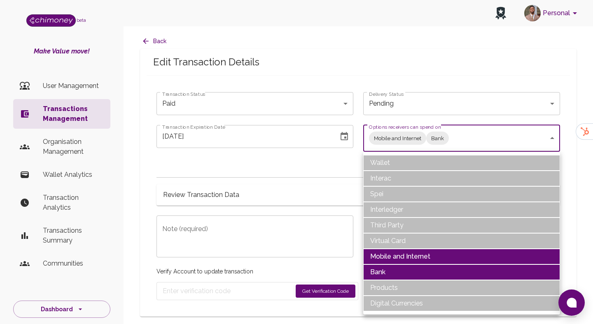
click at [259, 296] on div at bounding box center [296, 162] width 593 height 324
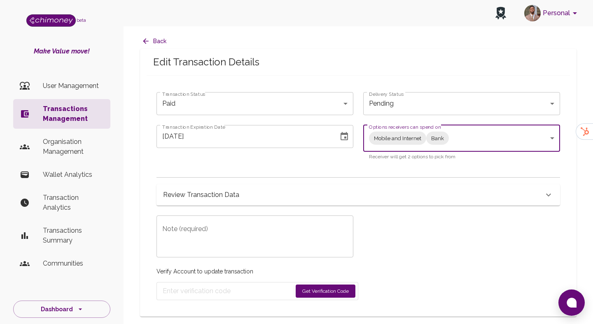
click at [253, 256] on div "x Note (required)" at bounding box center [254, 237] width 197 height 42
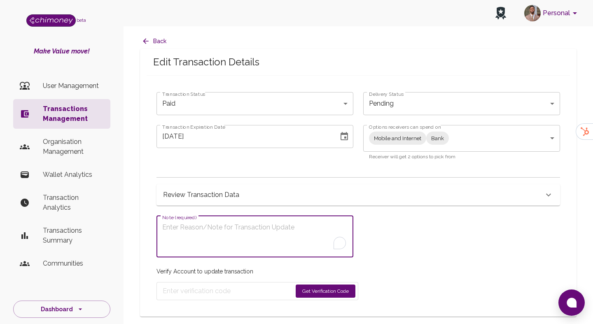
click at [254, 240] on textarea "Note (required)" at bounding box center [254, 237] width 185 height 28
type textarea "Reactivating redeem link"
click at [329, 288] on button "Get Verification Code" at bounding box center [325, 291] width 60 height 13
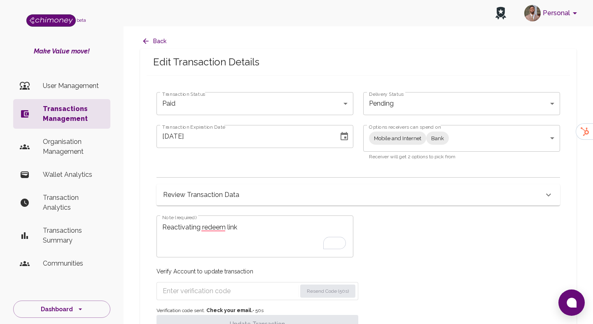
click at [204, 291] on input "Enter verification code" at bounding box center [230, 291] width 134 height 13
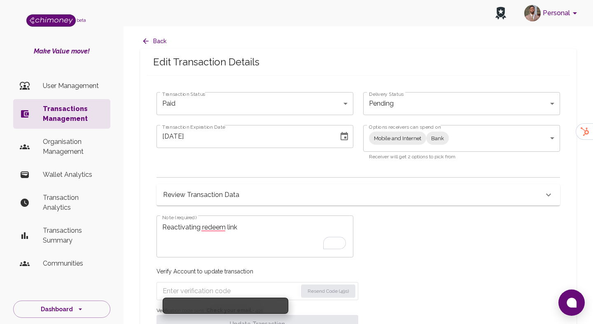
paste input "0965"
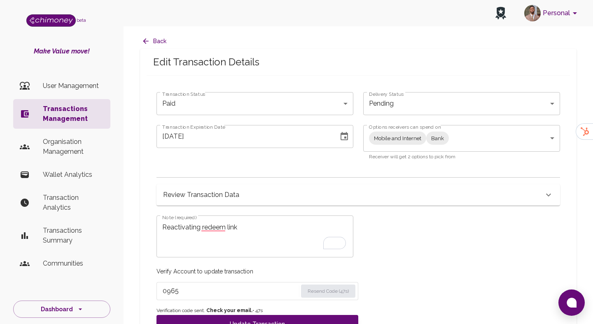
type input "0965"
click at [349, 138] on button "Choose date, selected date is Aug 20, 2025" at bounding box center [344, 136] width 16 height 16
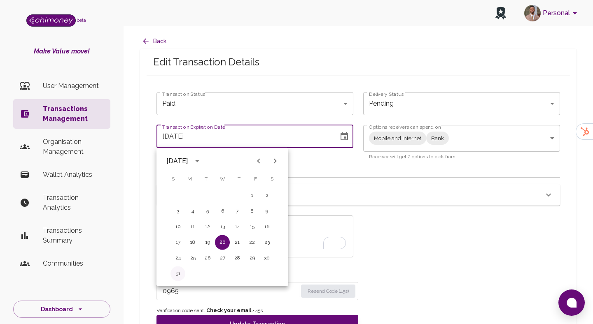
click at [176, 270] on button "31" at bounding box center [177, 274] width 15 height 15
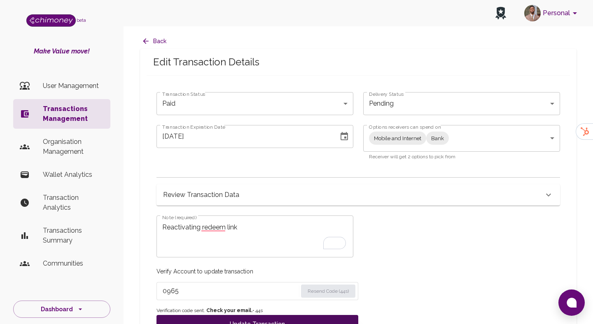
scroll to position [26, 0]
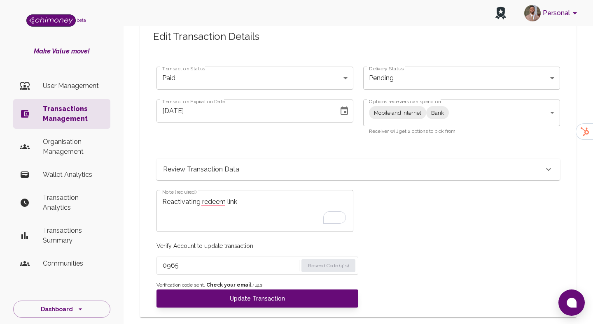
click at [340, 111] on icon "Choose date, selected date is Aug 31, 2025" at bounding box center [343, 111] width 7 height 8
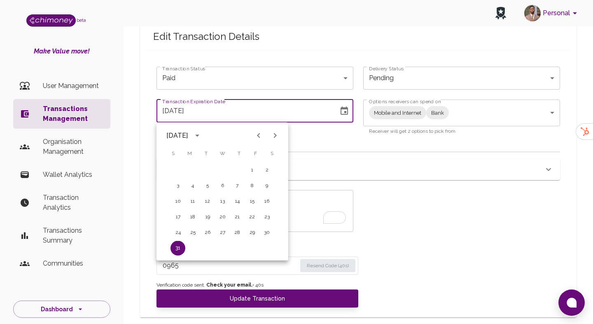
click at [278, 136] on icon "Next month" at bounding box center [275, 136] width 10 height 10
click at [188, 184] on button "8" at bounding box center [192, 186] width 15 height 15
type input "[DATE]"
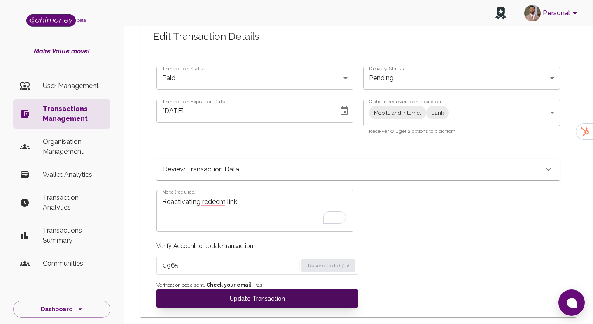
click at [316, 306] on button "Update Transaction" at bounding box center [257, 299] width 202 height 18
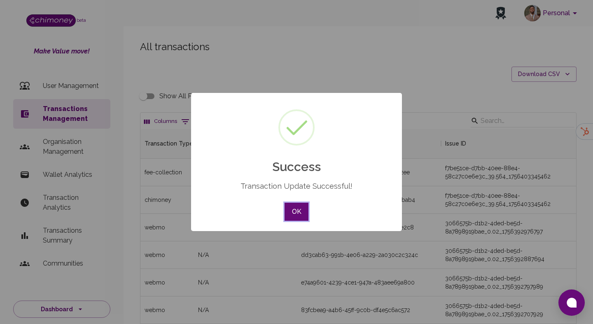
scroll to position [305, 435]
click at [296, 207] on button "OK" at bounding box center [296, 212] width 24 height 18
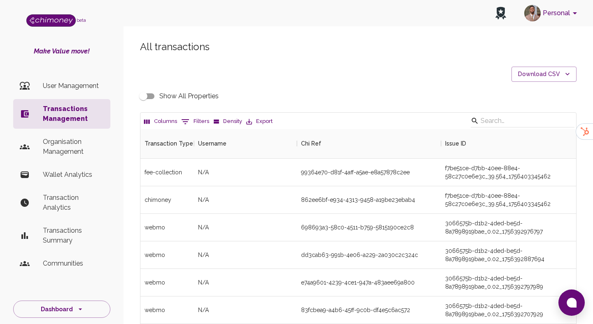
click at [196, 121] on button "0 Filters" at bounding box center [195, 121] width 32 height 13
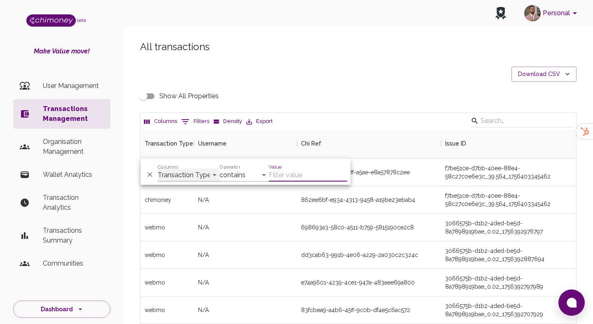
click at [197, 172] on select "Transaction Type Username Chi Ref Issue ID Value Amount Currency Fee ($) FX Rat…" at bounding box center [189, 175] width 62 height 13
select select "payout.order.orderNumber"
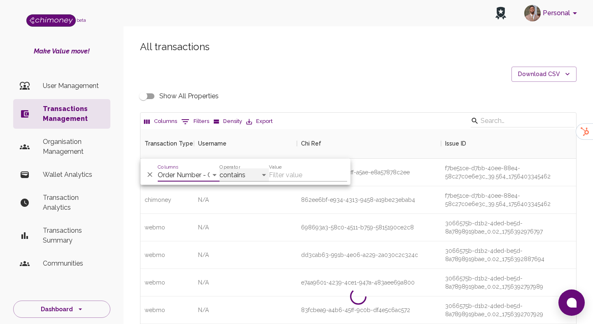
click at [242, 174] on select "contains equals starts with ends with is empty is not empty is any of" at bounding box center [243, 175] width 49 height 13
select select "equals"
click at [295, 177] on input "Value" at bounding box center [308, 175] width 78 height 13
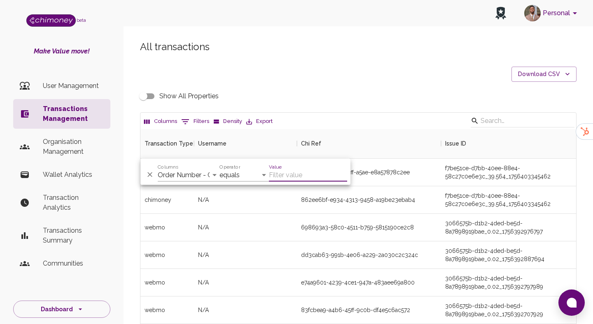
paste input "35096017"
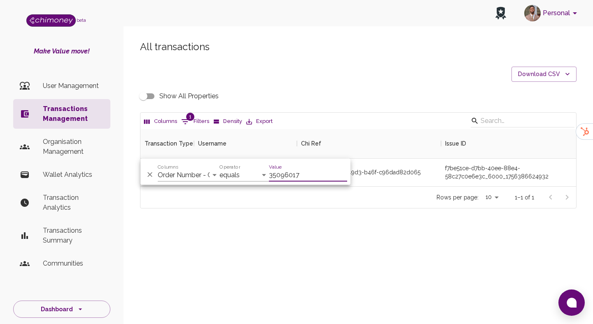
scroll to position [57, 435]
type input "35096017"
click at [351, 236] on div "All transactions Download CSV Show All Properties Columns 1 Filters Density Exp…" at bounding box center [357, 139] width 469 height 236
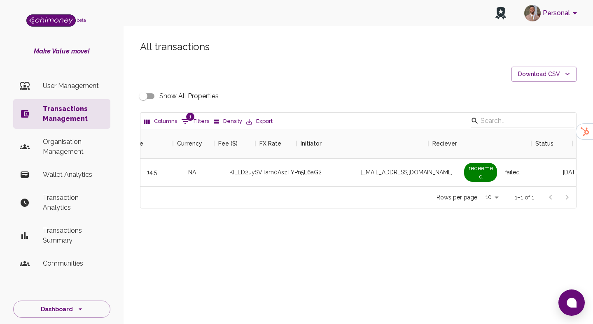
scroll to position [0, 616]
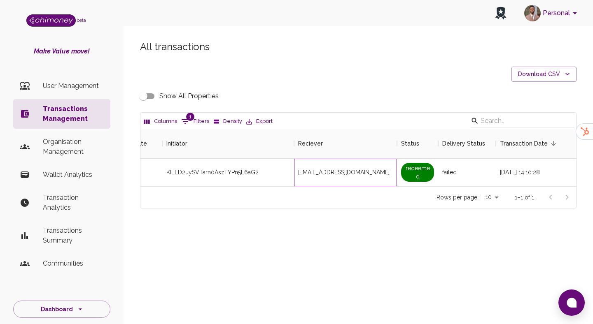
click at [357, 170] on span "[EMAIL_ADDRESS][DOMAIN_NAME]" at bounding box center [343, 172] width 91 height 8
copy span "[EMAIL_ADDRESS][DOMAIN_NAME]"
click at [195, 118] on button "1 Filters" at bounding box center [195, 121] width 32 height 13
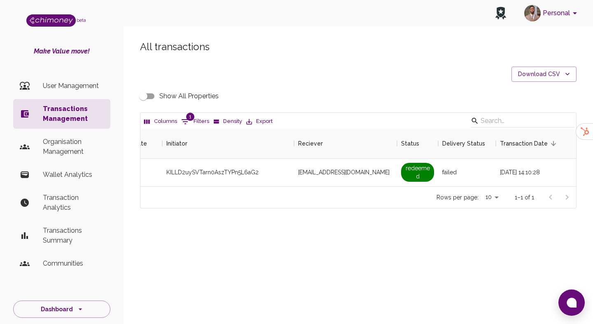
select select "payout.order.orderNumber"
select select "equals"
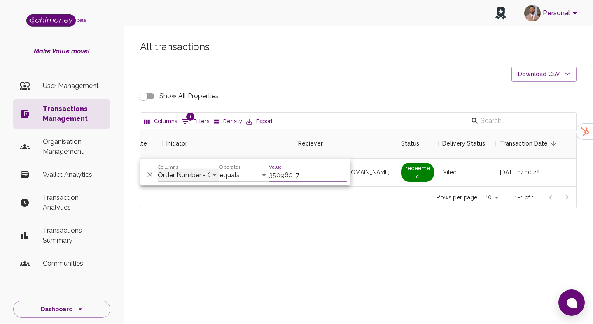
click at [201, 170] on select "Transaction Type Username Chi Ref Issue ID Value Amount Currency Fee ($) FX Rat…" at bounding box center [189, 175] width 62 height 13
select select "email"
click at [289, 172] on input "35096017" at bounding box center [308, 175] width 78 height 13
paste input "[EMAIL_ADDRESS][DOMAIN_NAME]"
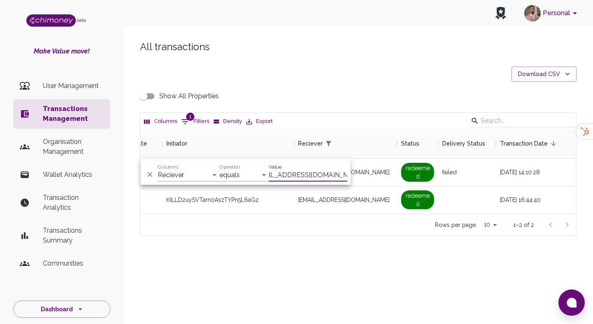
scroll to position [85, 435]
type input "[EMAIL_ADDRESS][DOMAIN_NAME]"
click at [327, 211] on div "[EMAIL_ADDRESS][DOMAIN_NAME]" at bounding box center [345, 200] width 103 height 28
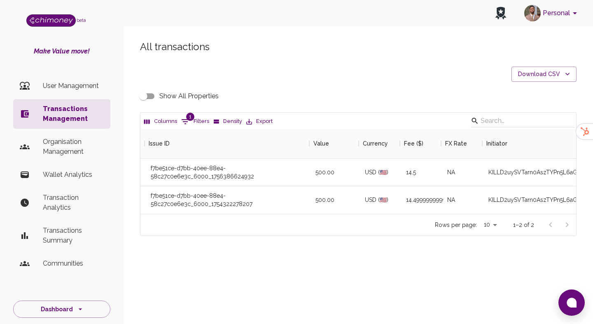
scroll to position [0, 289]
click at [158, 96] on input "Show All Properties" at bounding box center [143, 96] width 47 height 16
checkbox input "true"
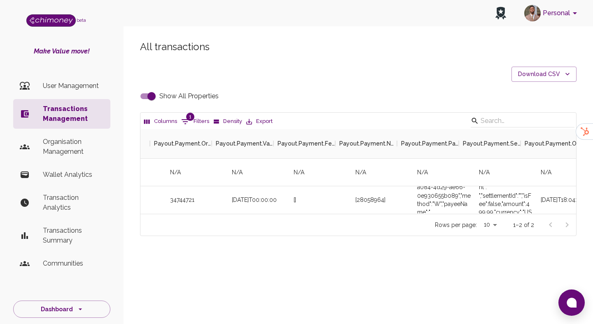
scroll to position [0, 2583]
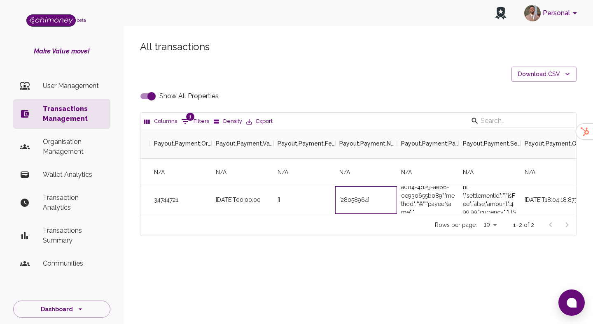
click at [360, 198] on div "[28058964]" at bounding box center [354, 200] width 30 height 8
click at [366, 198] on div "[28058964]" at bounding box center [354, 200] width 30 height 8
click at [360, 200] on div "[28058964]" at bounding box center [354, 200] width 30 height 8
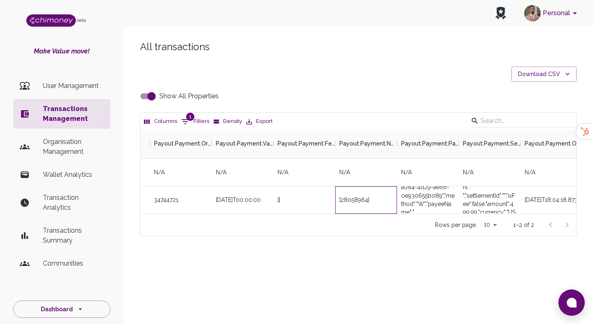
click at [360, 200] on div "[28058964]" at bounding box center [354, 200] width 30 height 8
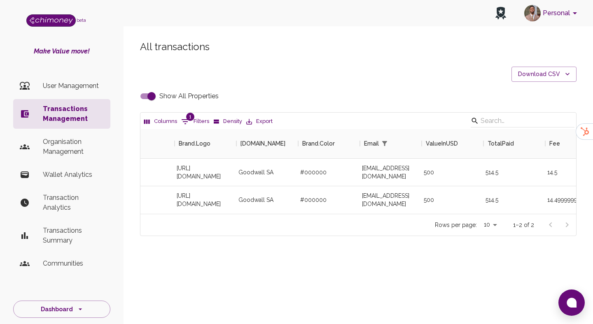
scroll to position [0, 521]
click at [390, 174] on div "[EMAIL_ADDRESS][DOMAIN_NAME]" at bounding box center [391, 173] width 62 height 28
copy div "[EMAIL_ADDRESS][DOMAIN_NAME]"
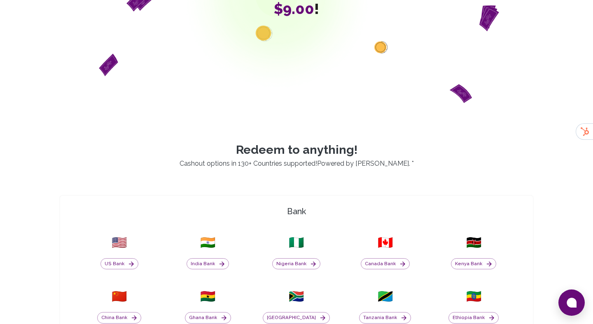
scroll to position [178, 0]
